Goal: Task Accomplishment & Management: Manage account settings

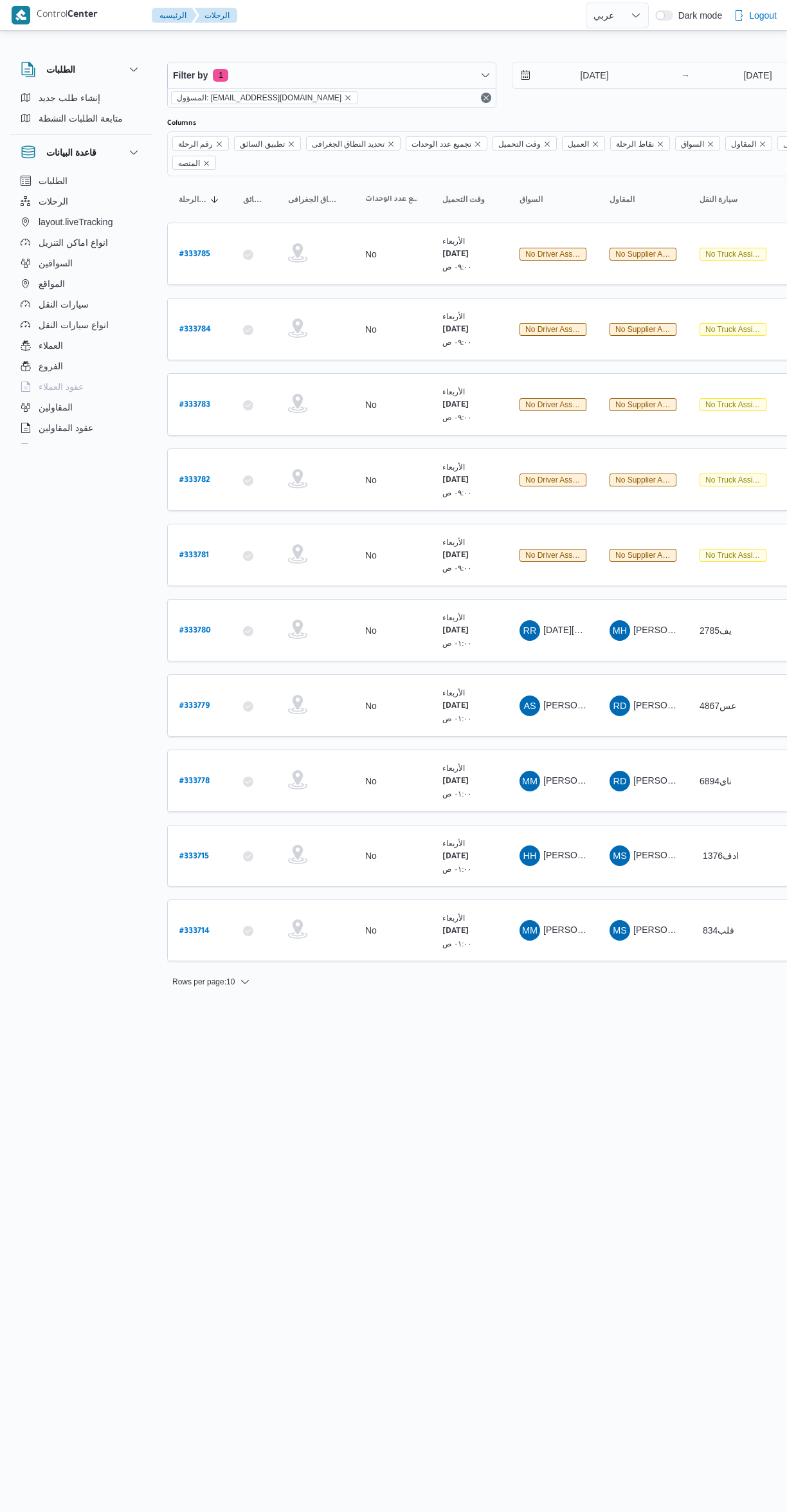
select select "ar"
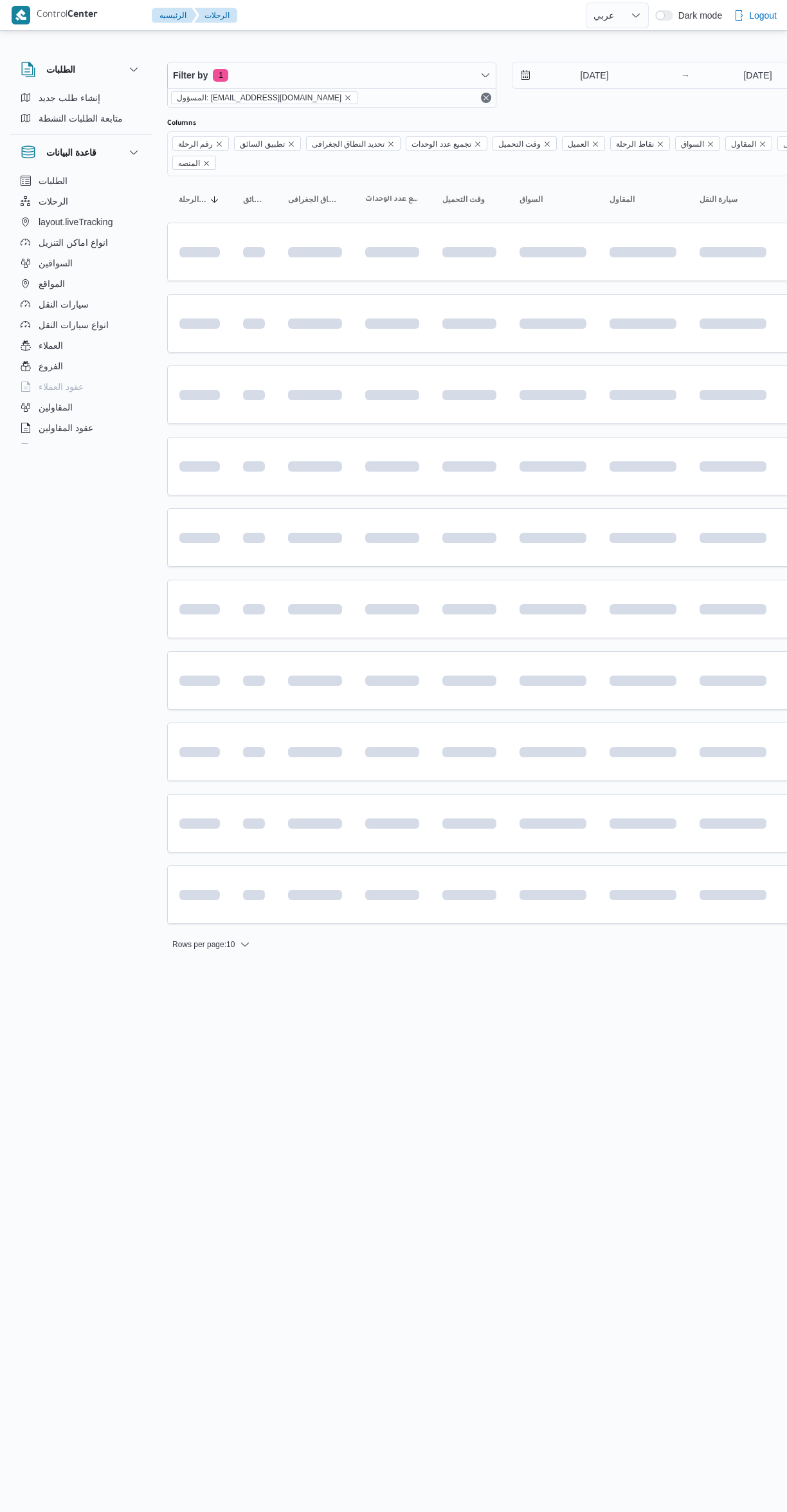
select select "ar"
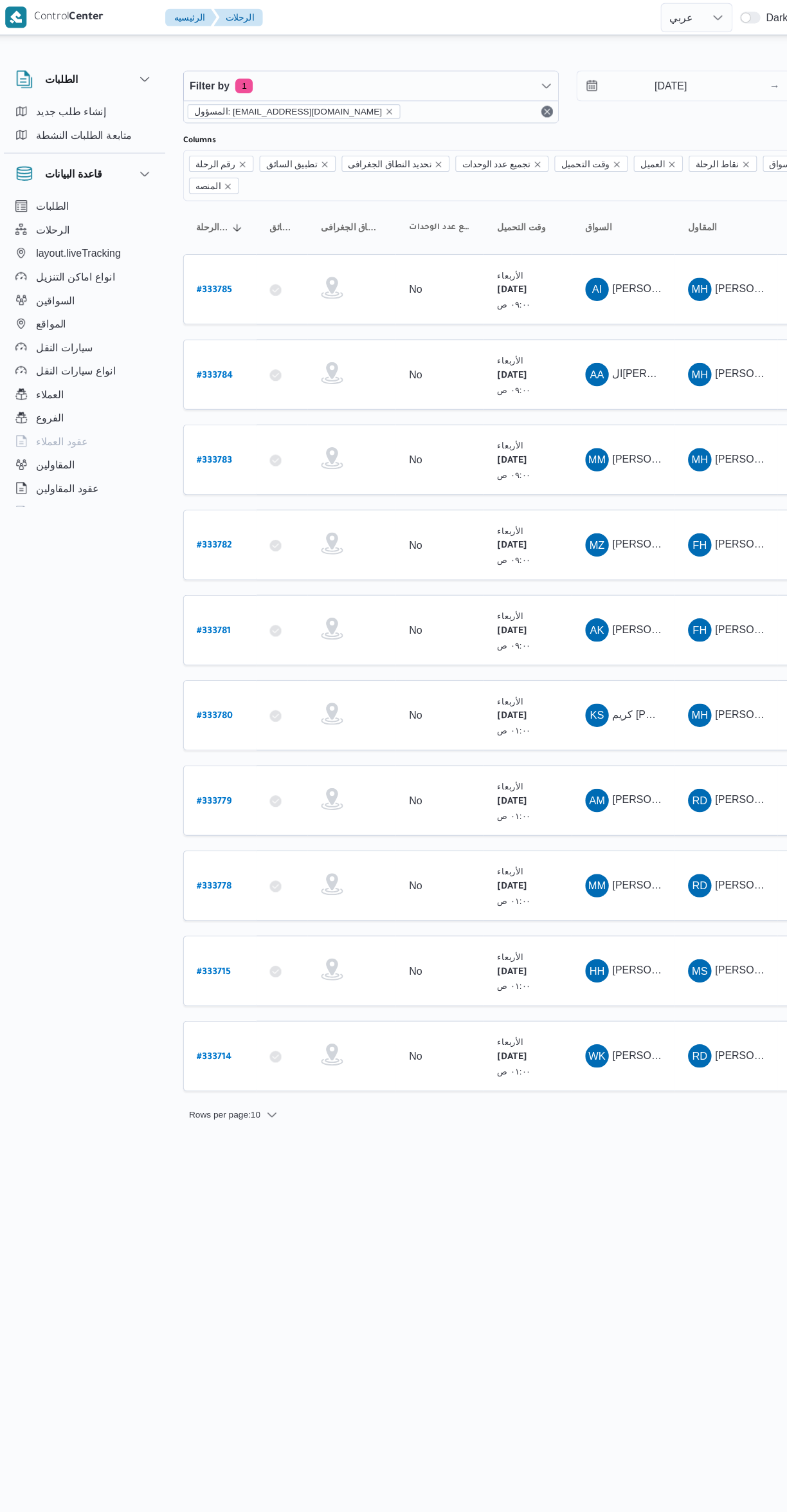
click at [195, 549] on b "# 333781" at bounding box center [194, 554] width 29 height 9
select select "ar"
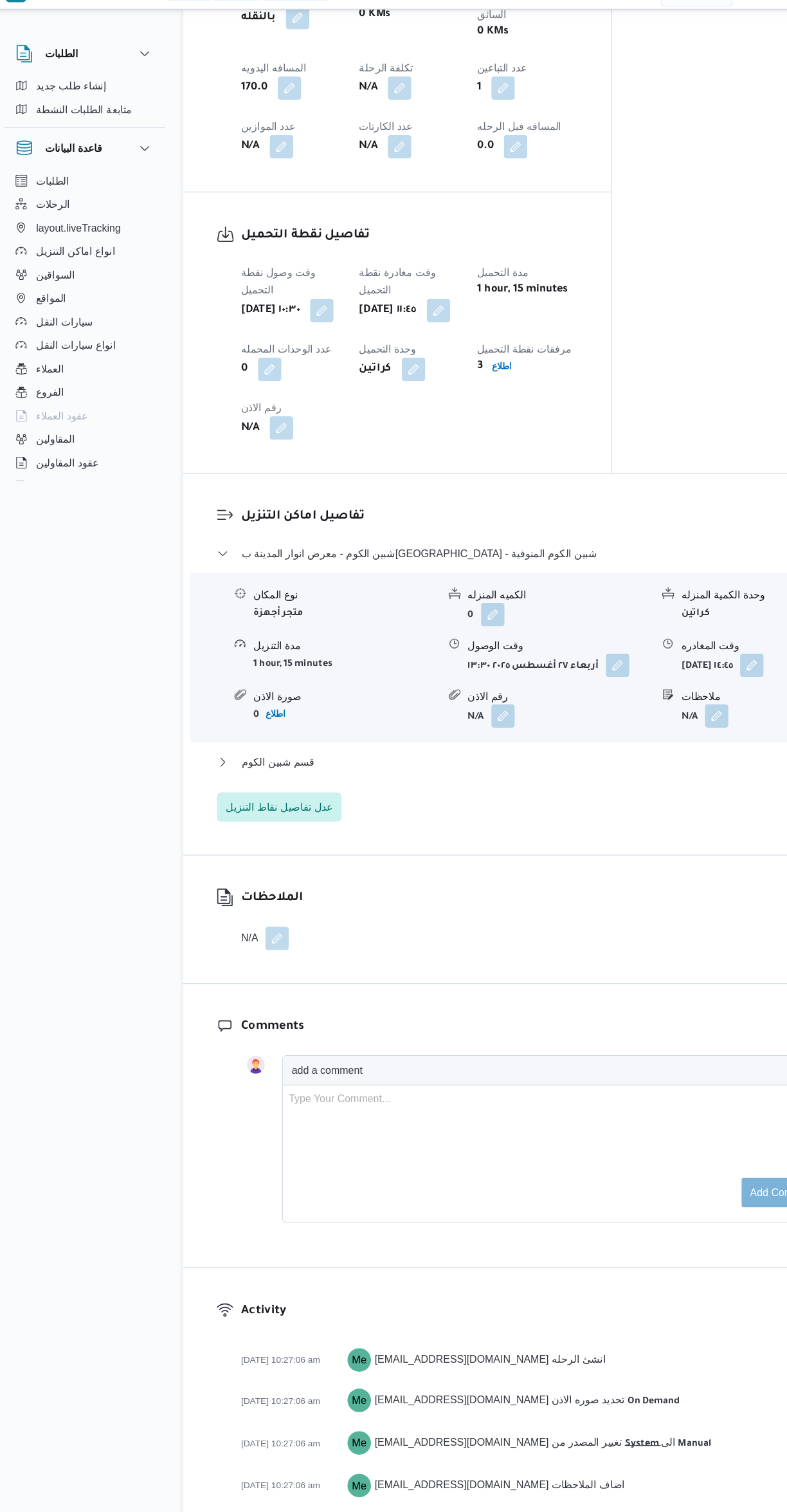
scroll to position [805, 0]
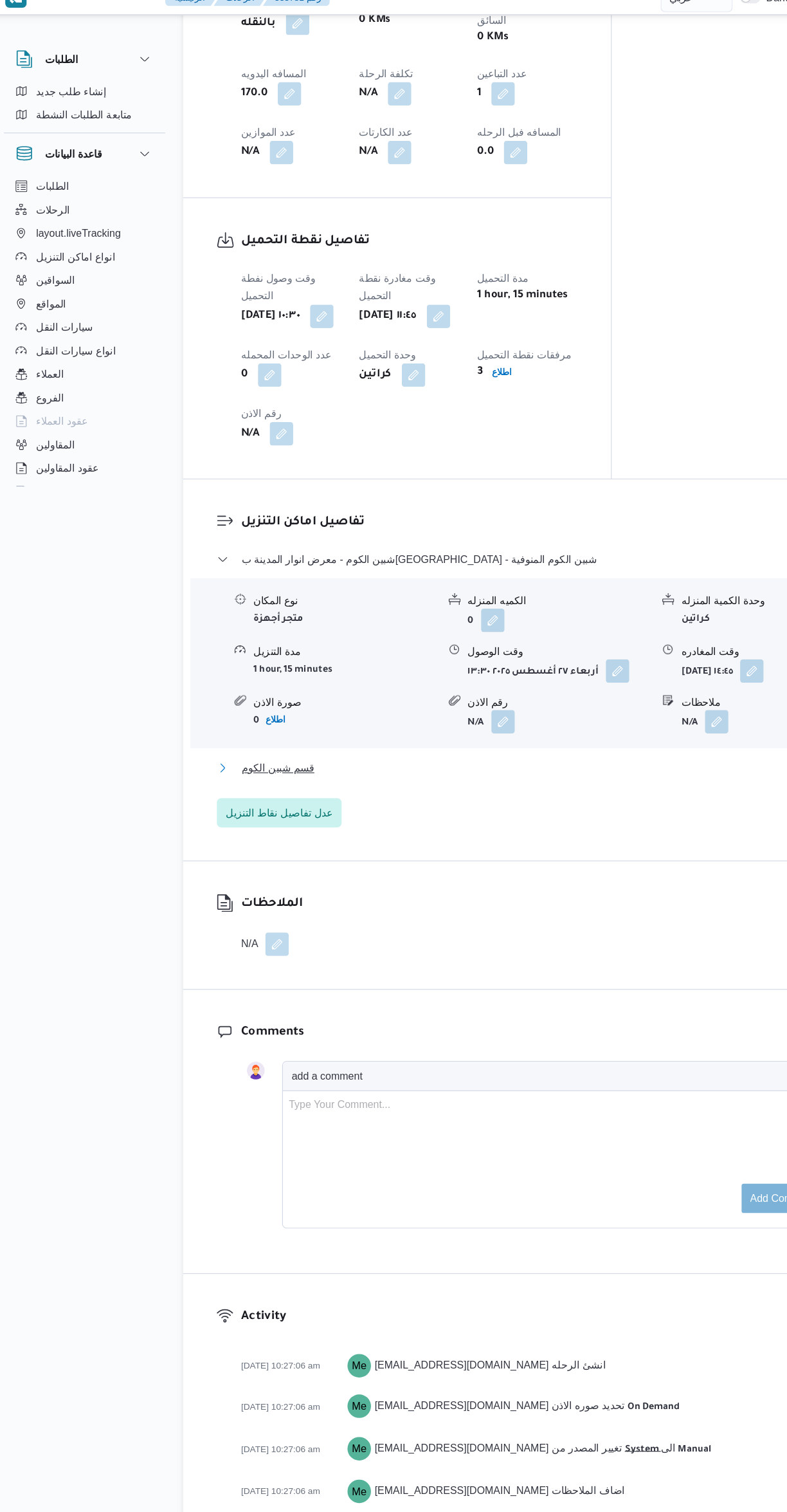
click at [481, 683] on button "قسم شبين الكوم" at bounding box center [470, 691] width 546 height 15
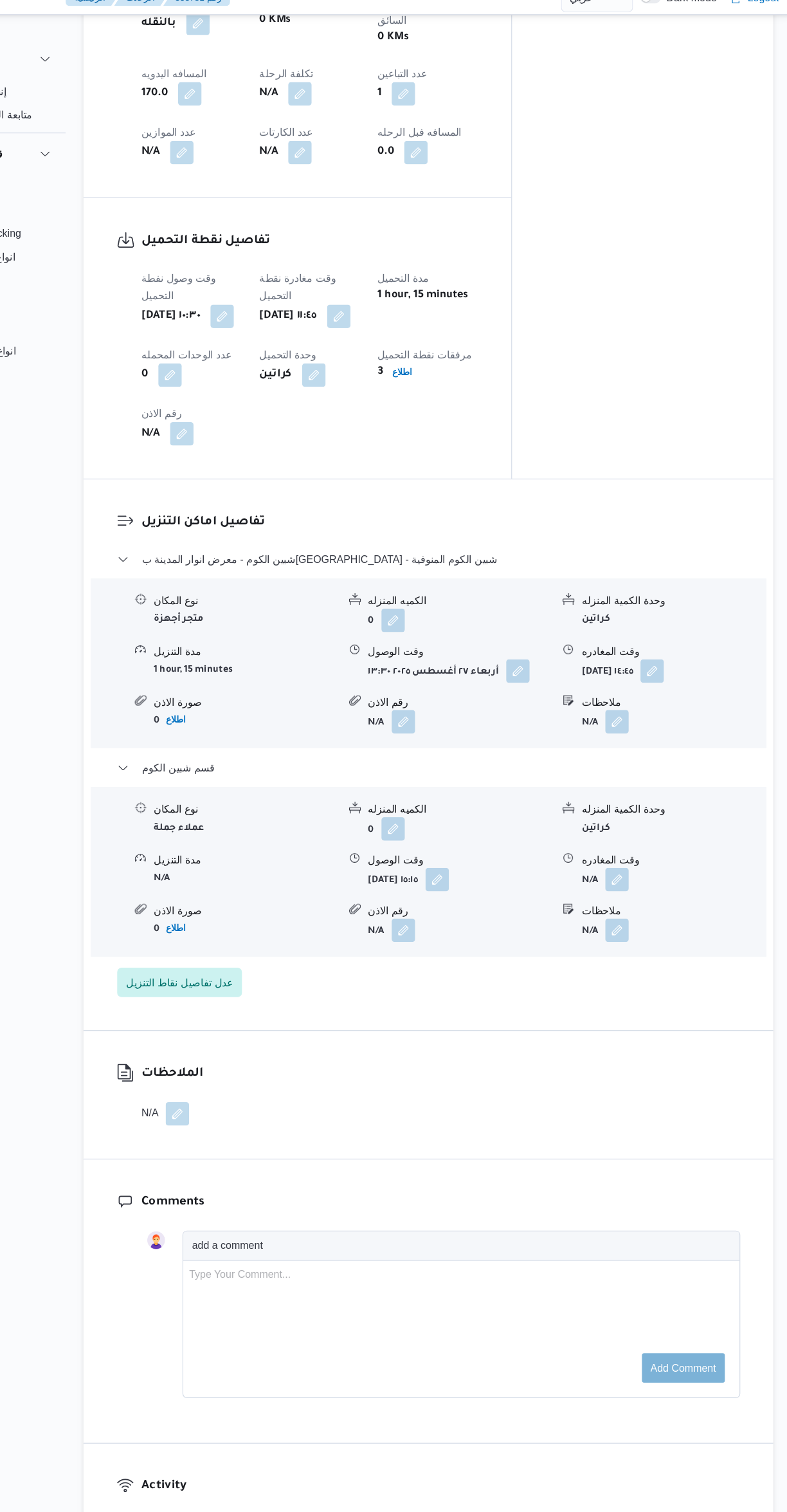
click at [640, 778] on button "button" at bounding box center [635, 788] width 21 height 21
click at [595, 786] on input "وقت المغادره" at bounding box center [601, 787] width 146 height 26
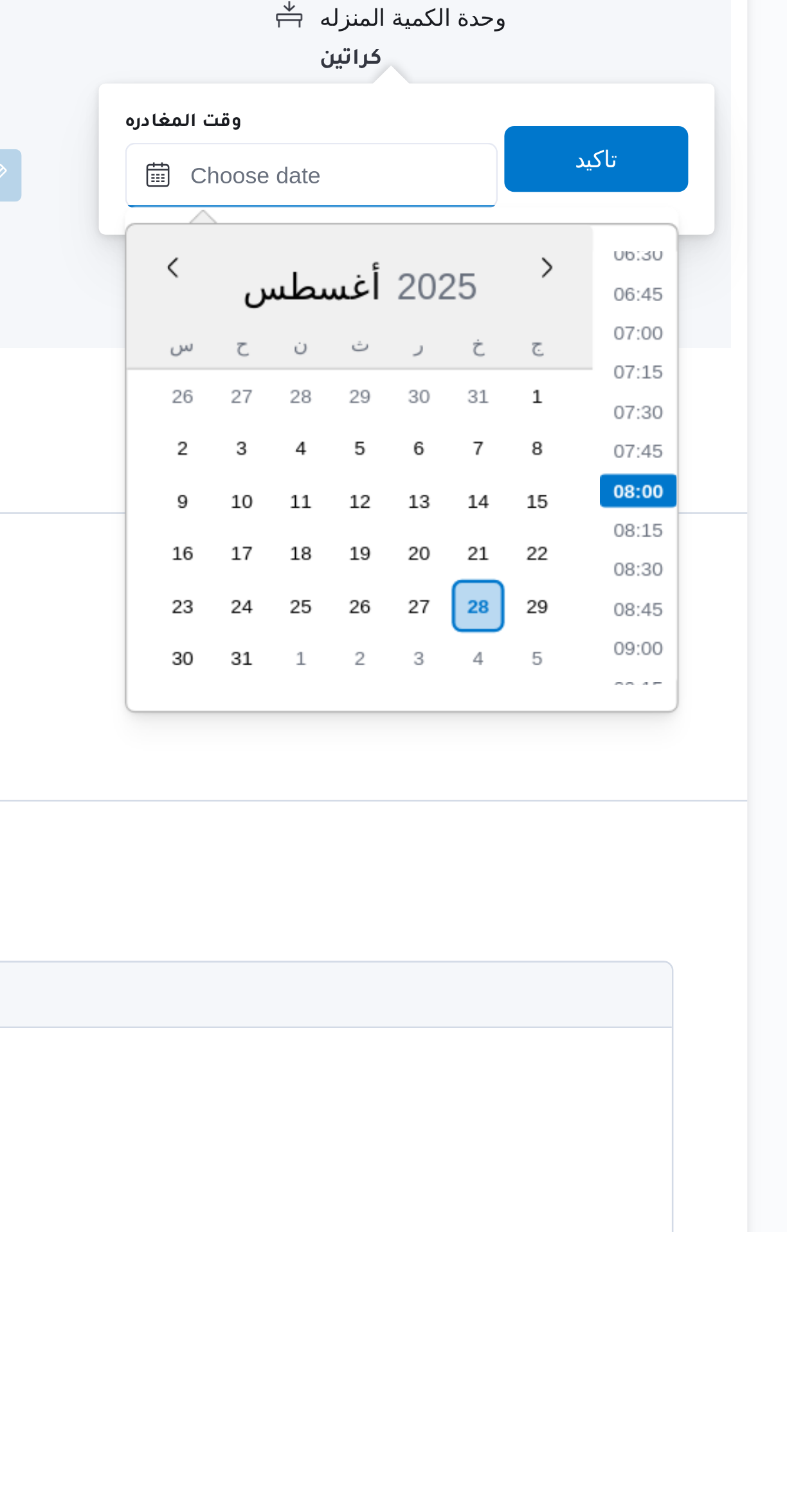
scroll to position [495, 0]
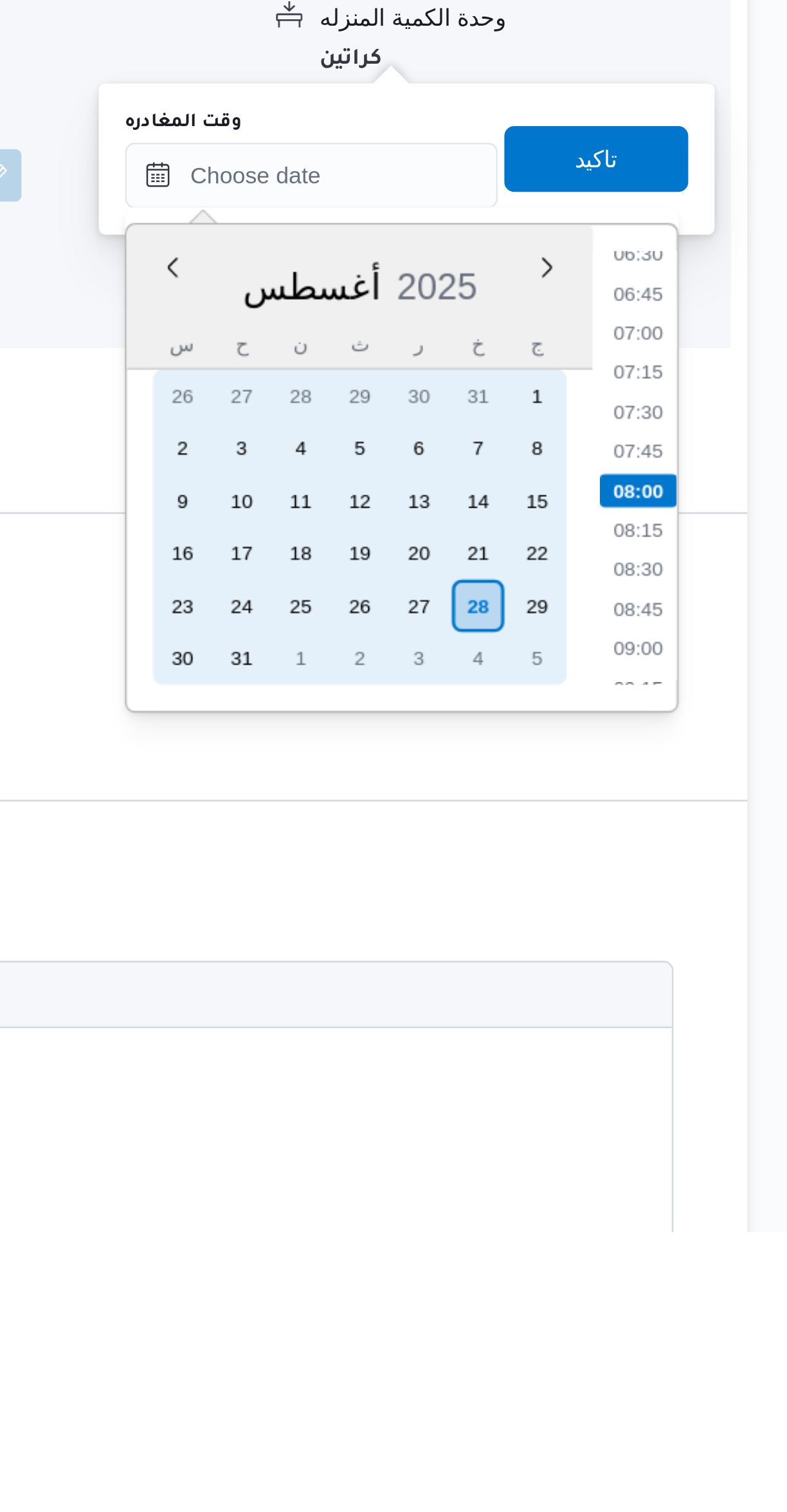
click at [640, 1265] on div "27" at bounding box center [642, 1266] width 21 height 21
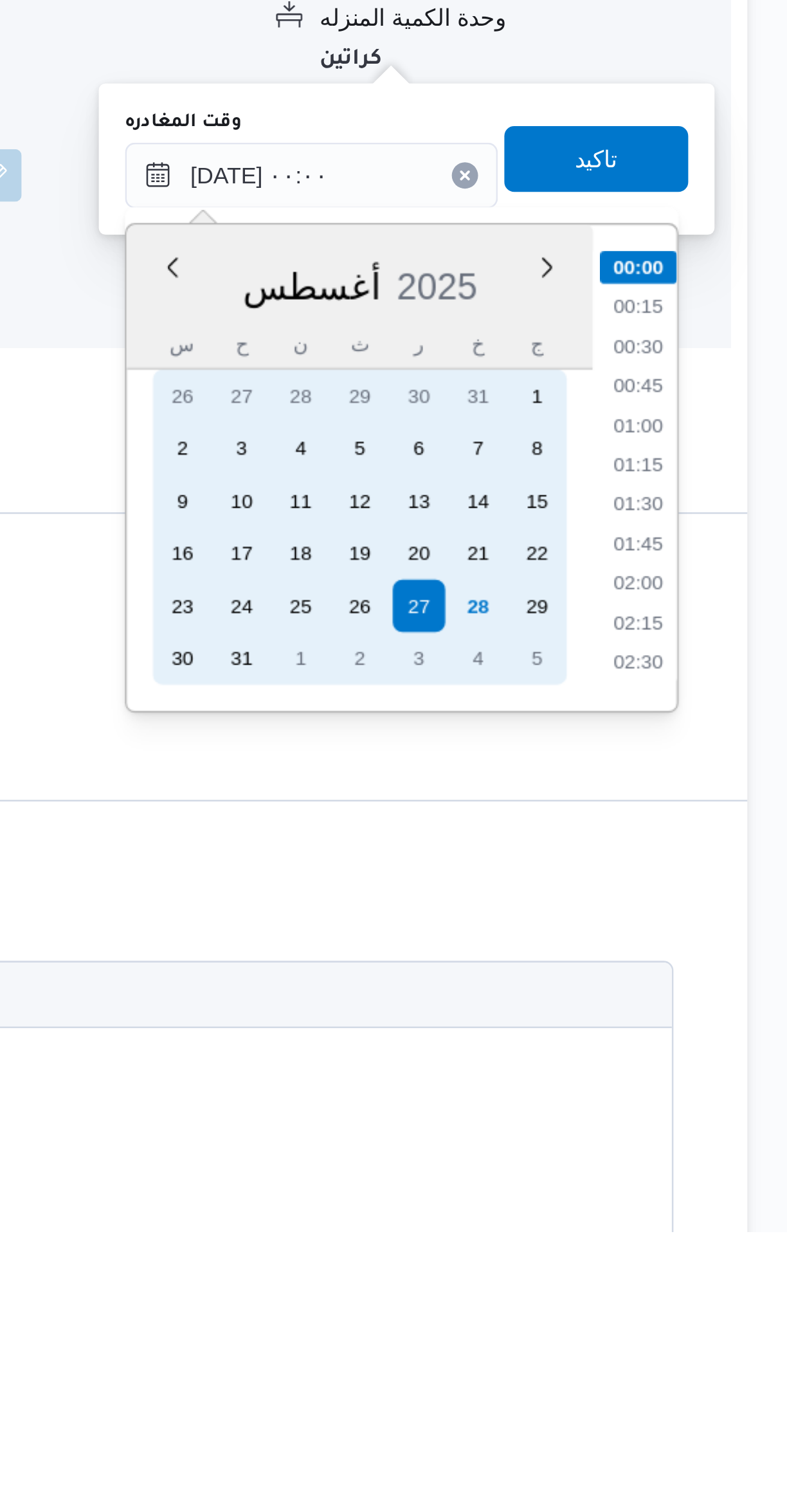
scroll to position [495, 0]
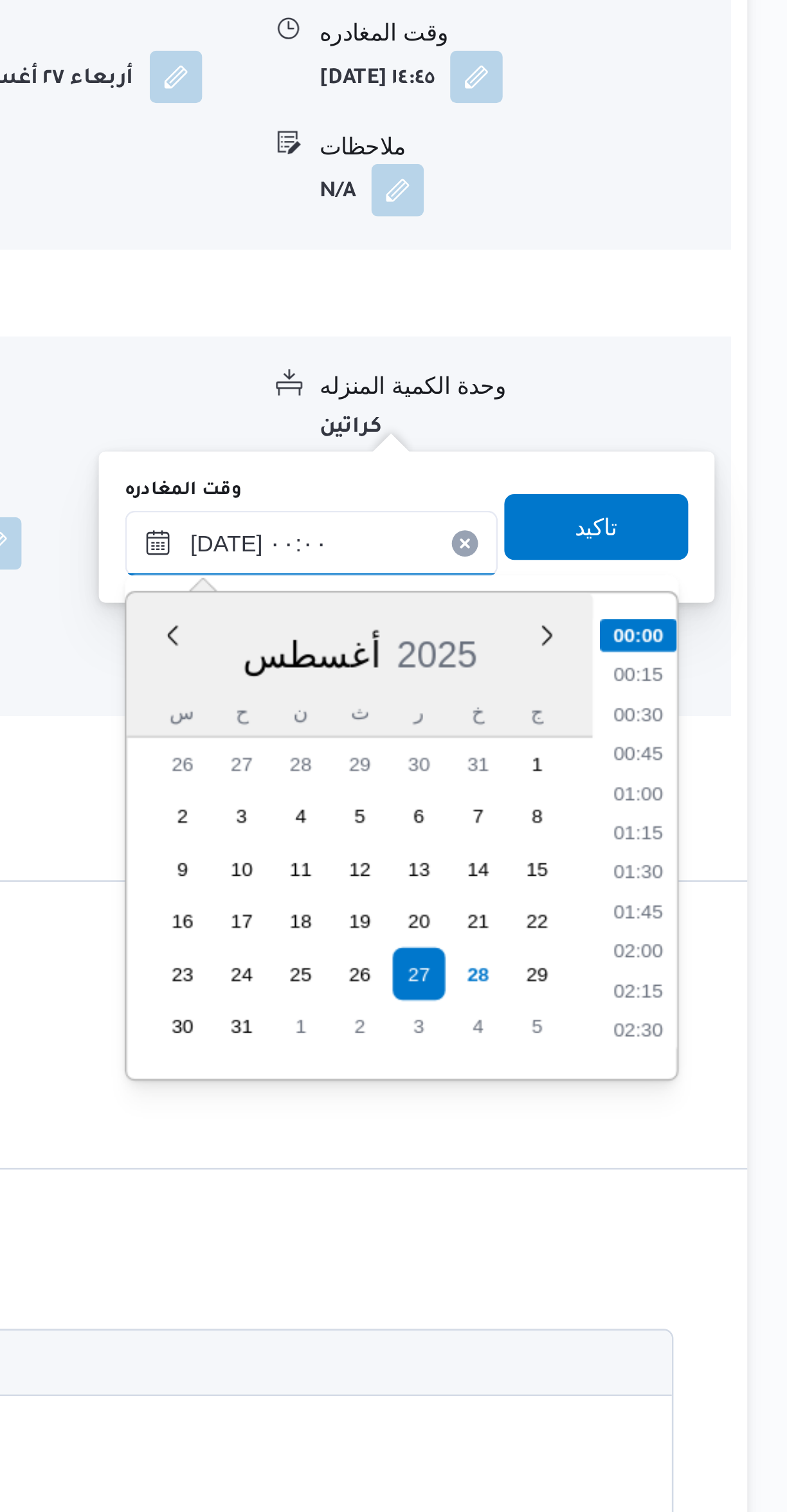
click at [560, 1100] on input "[DATE] ٠٠:٠٠" at bounding box center [601, 1097] width 146 height 26
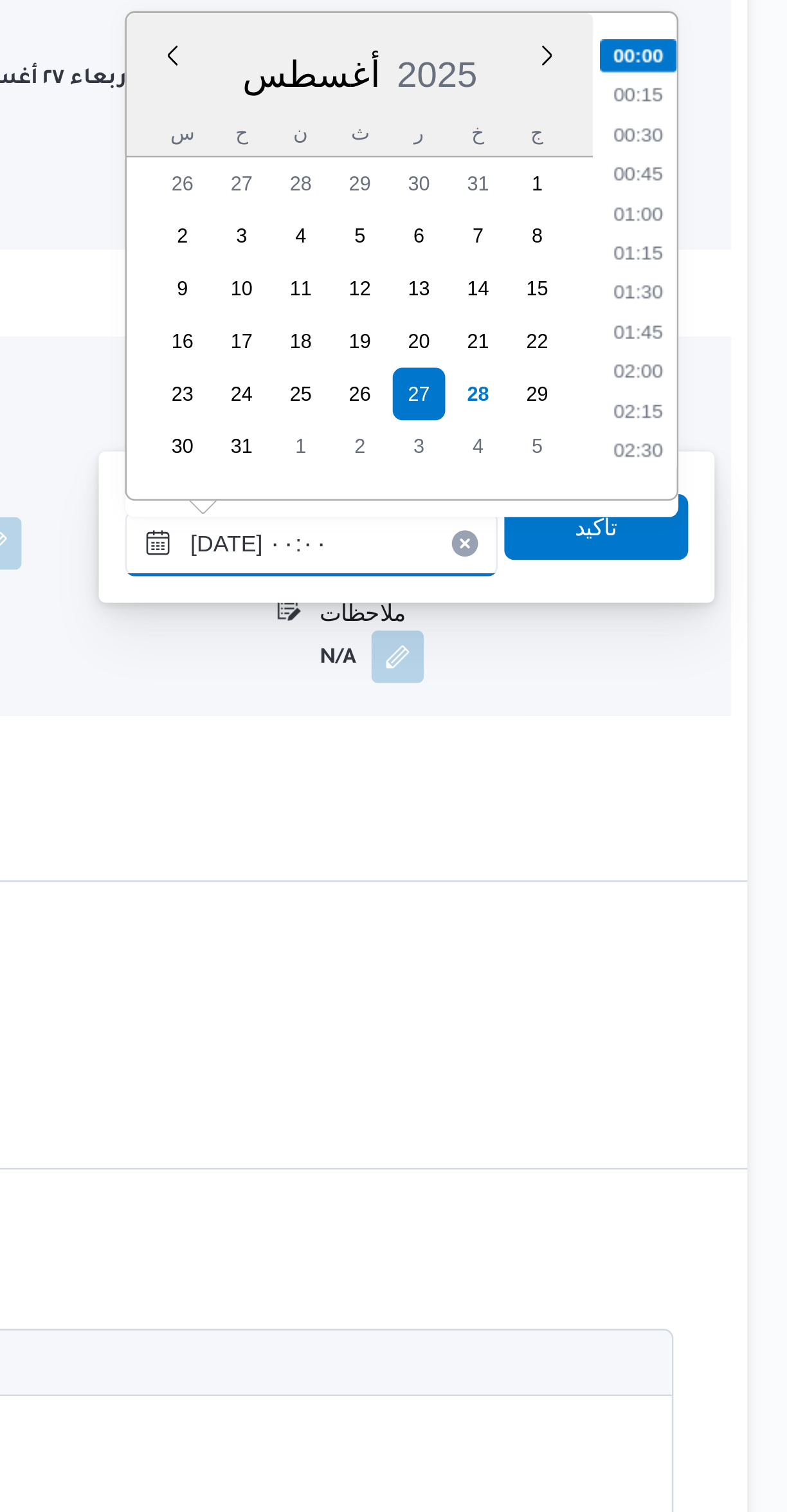
scroll to position [260, 0]
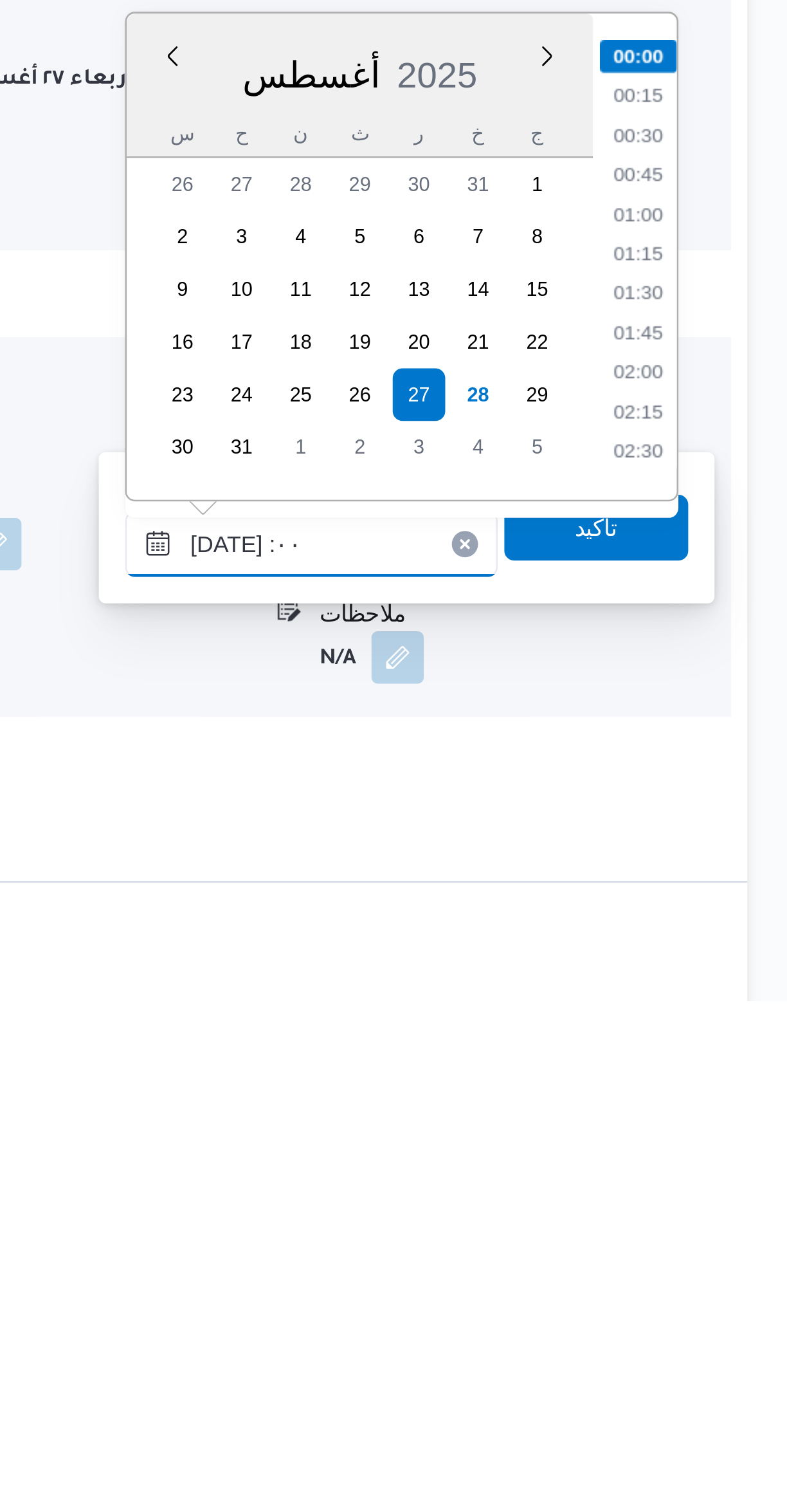
type input "[DATE] :٠٠"
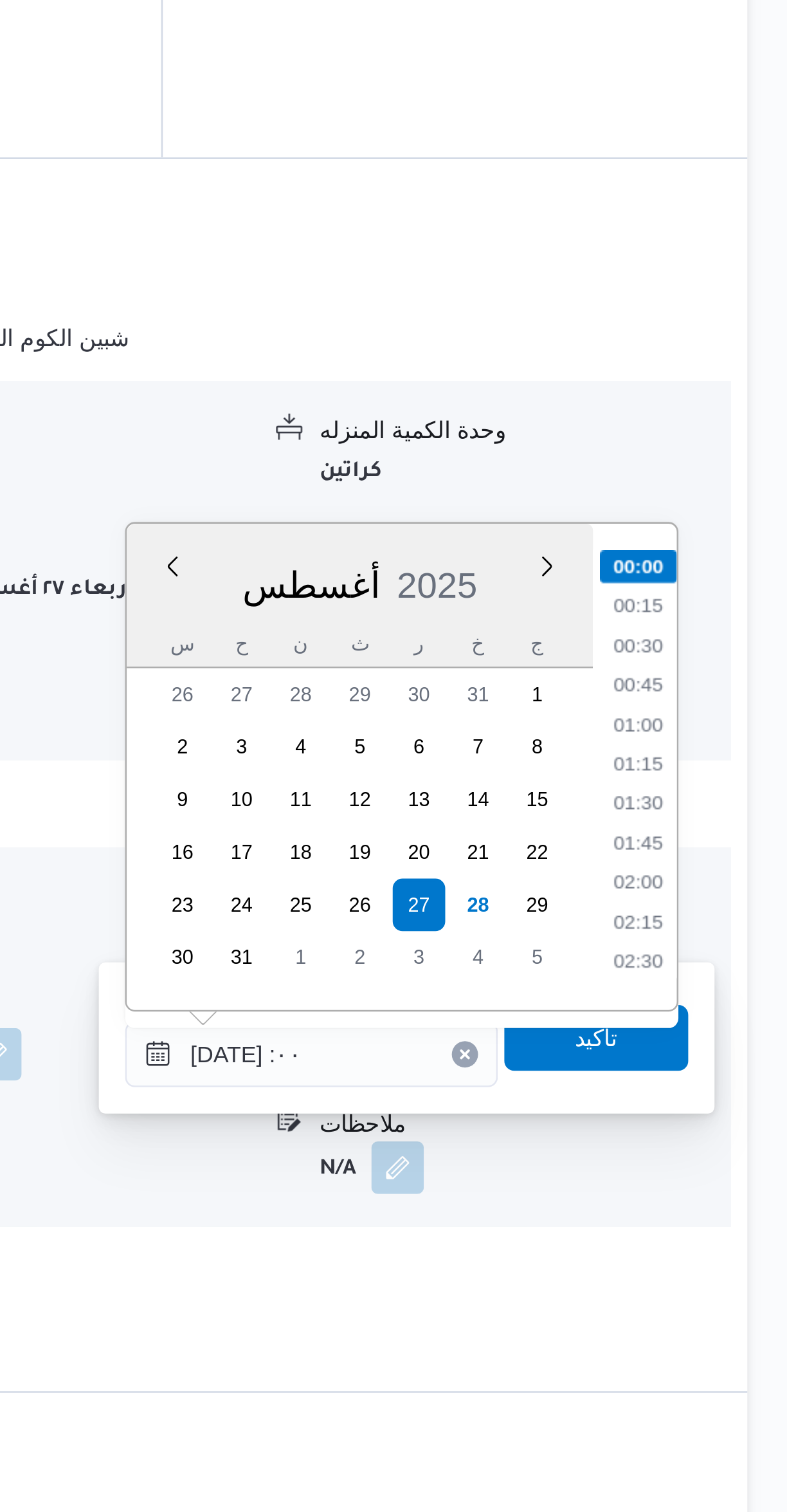
scroll to position [261, 0]
